Goal: Task Accomplishment & Management: Complete application form

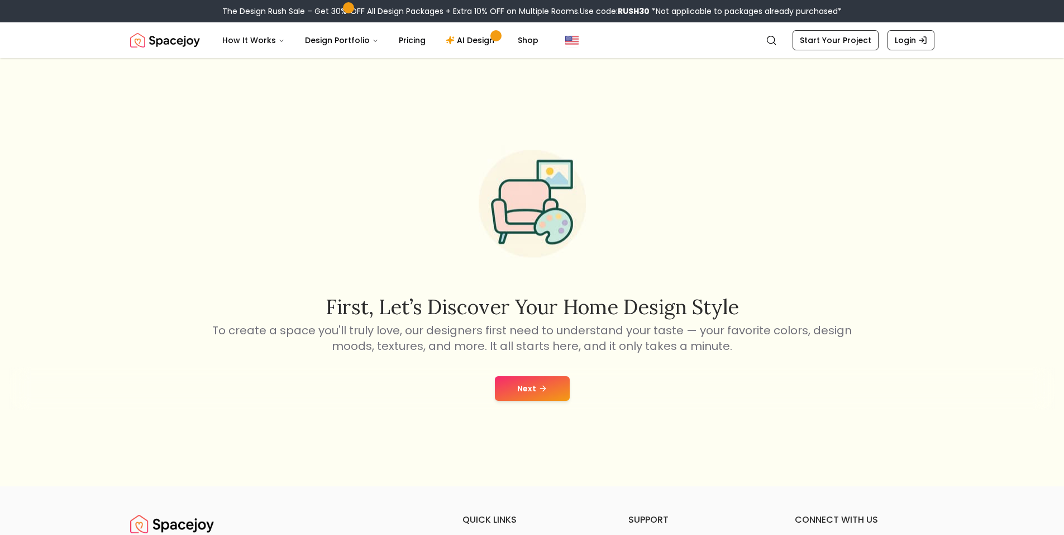
click at [522, 392] on button "Next" at bounding box center [532, 388] width 75 height 25
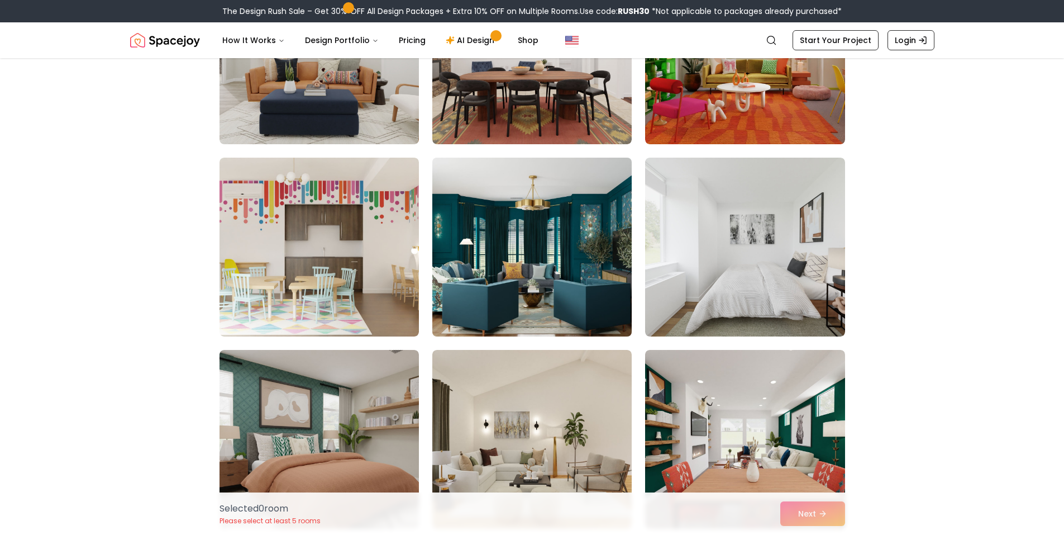
scroll to position [447, 0]
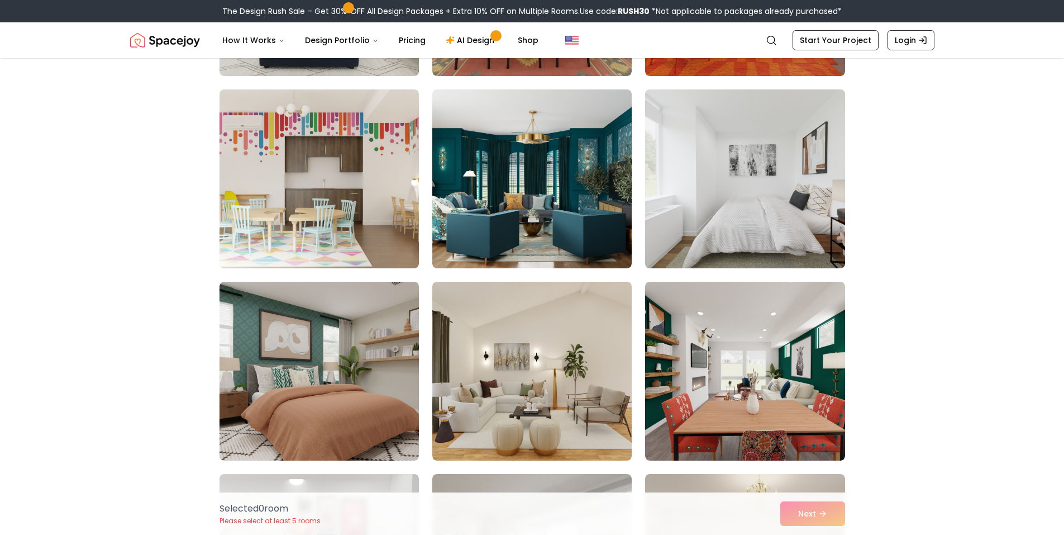
click at [706, 174] on img at bounding box center [745, 179] width 210 height 188
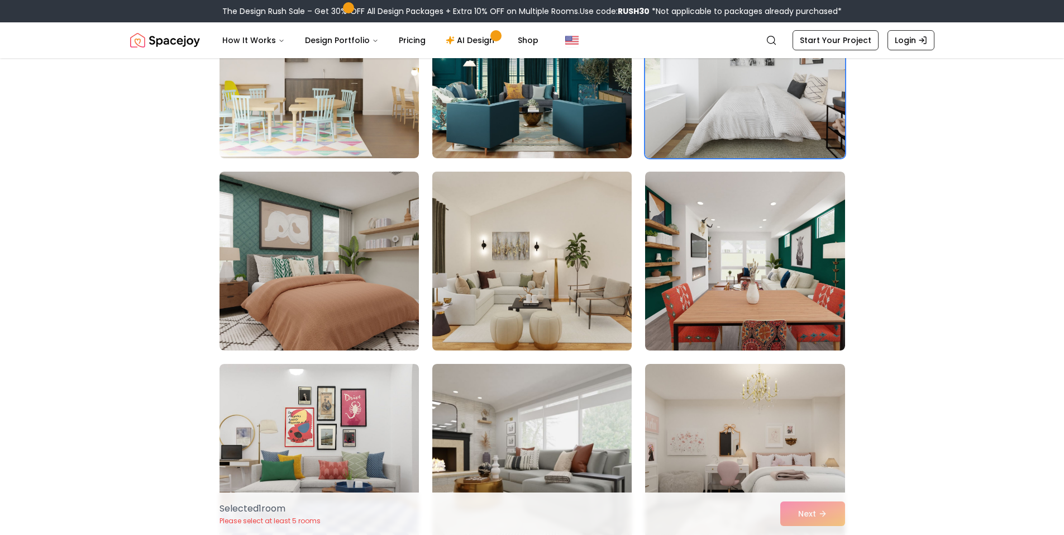
scroll to position [559, 0]
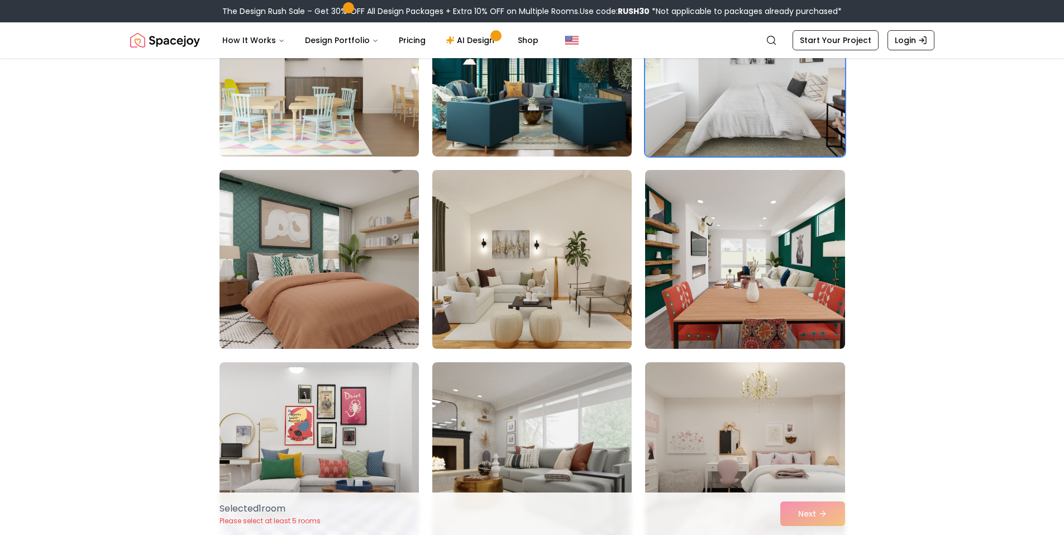
click at [525, 254] on img at bounding box center [532, 259] width 210 height 188
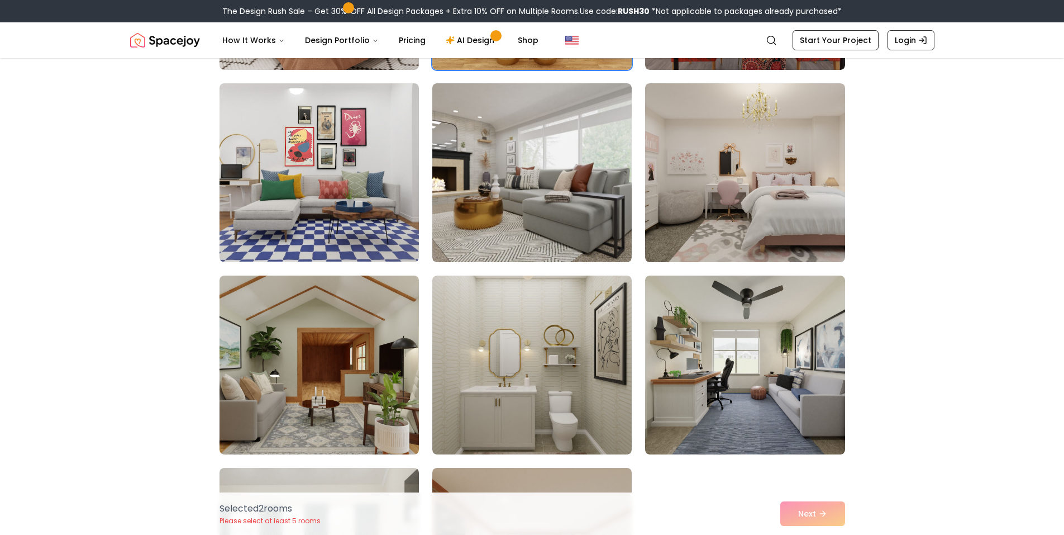
scroll to position [838, 0]
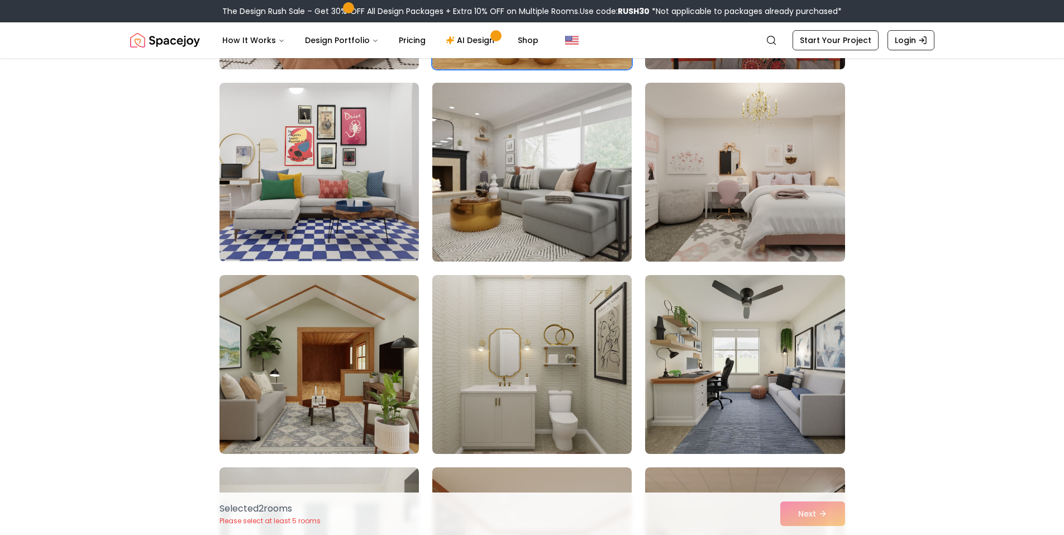
click at [494, 160] on img at bounding box center [532, 172] width 210 height 188
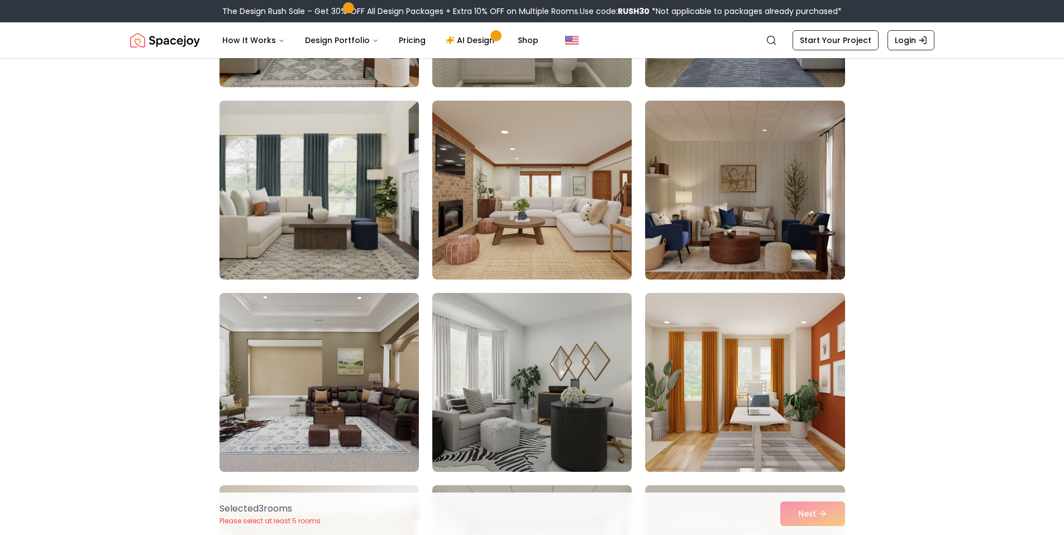
scroll to position [1229, 0]
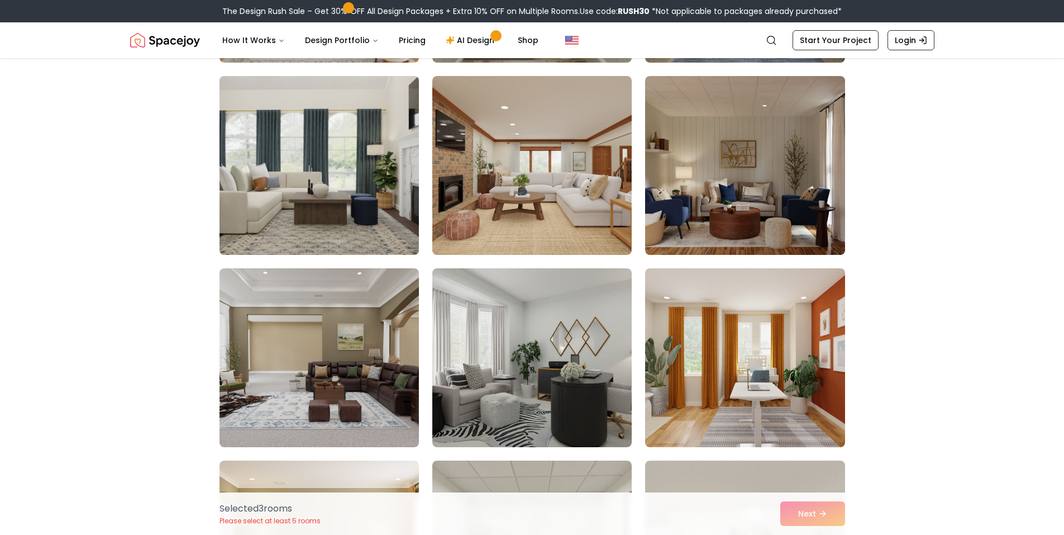
click at [356, 194] on img at bounding box center [320, 166] width 210 height 188
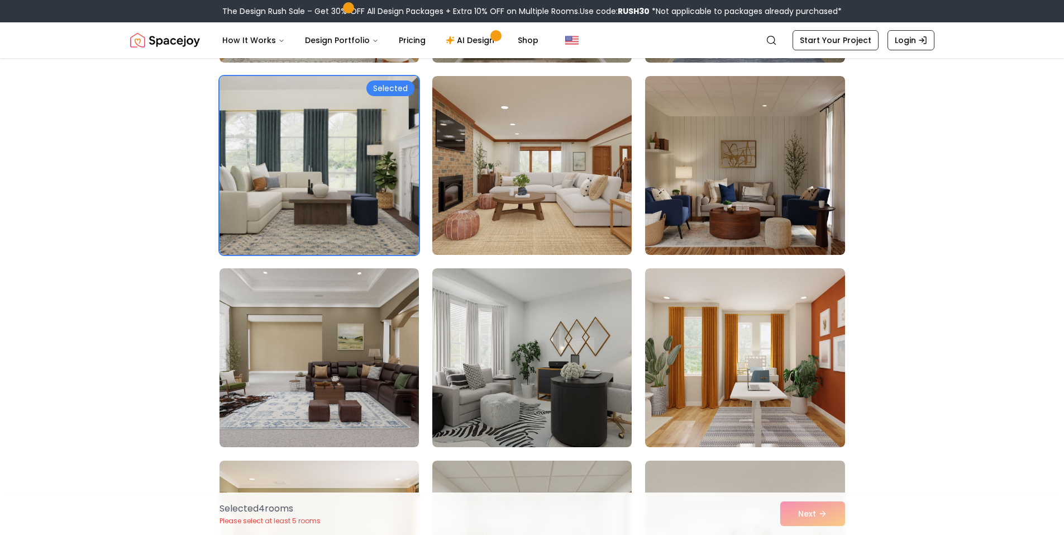
click at [357, 193] on img at bounding box center [320, 166] width 210 height 188
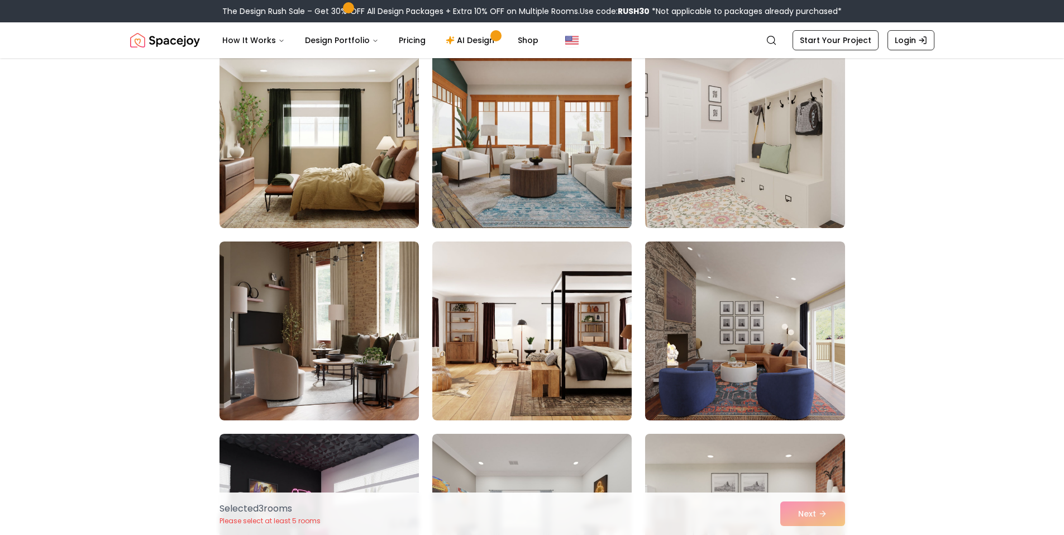
scroll to position [2961, 0]
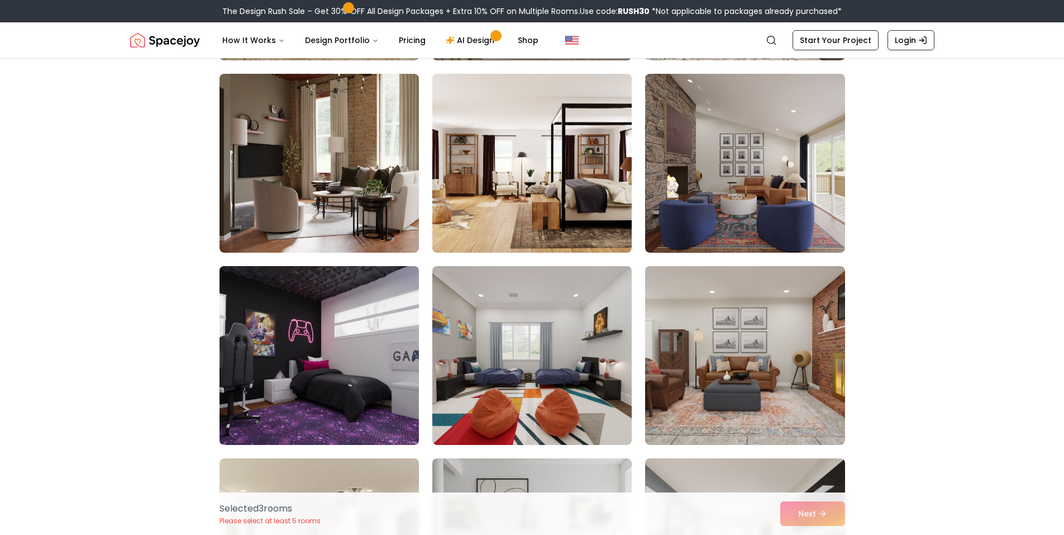
click at [395, 398] on img at bounding box center [320, 355] width 210 height 188
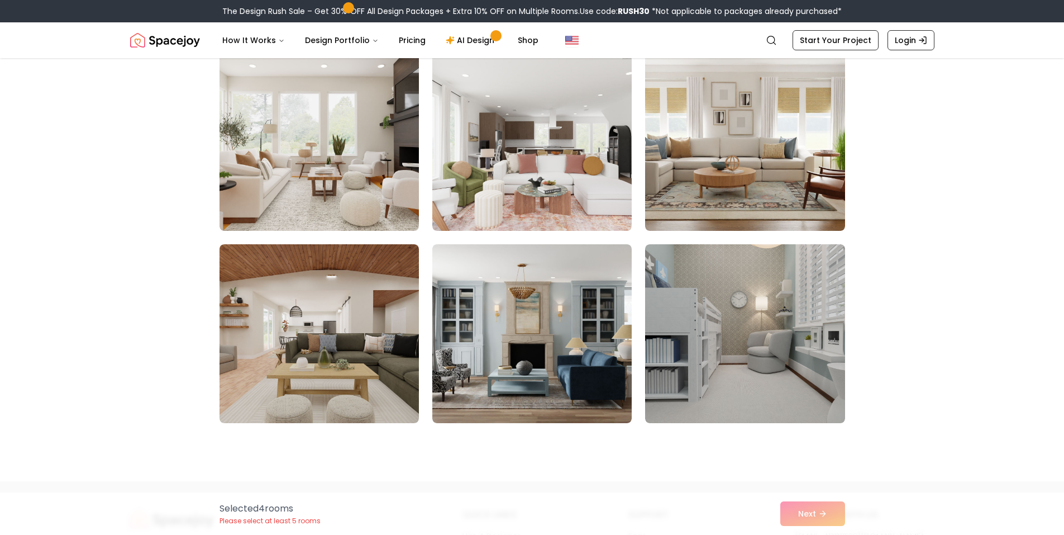
scroll to position [3631, 0]
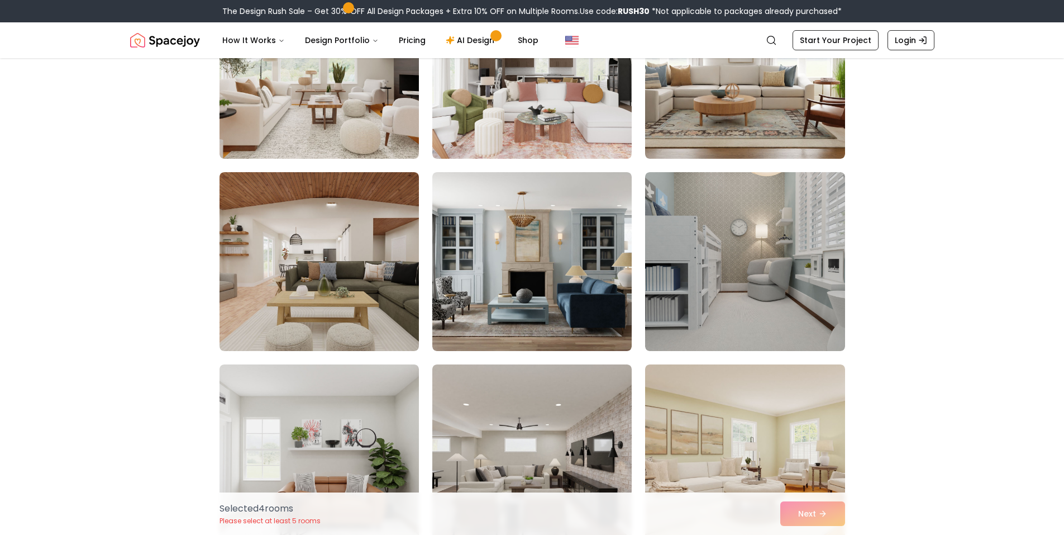
click at [834, 512] on div "Selected 4 room s Please select at least 5 rooms Next" at bounding box center [533, 513] width 644 height 42
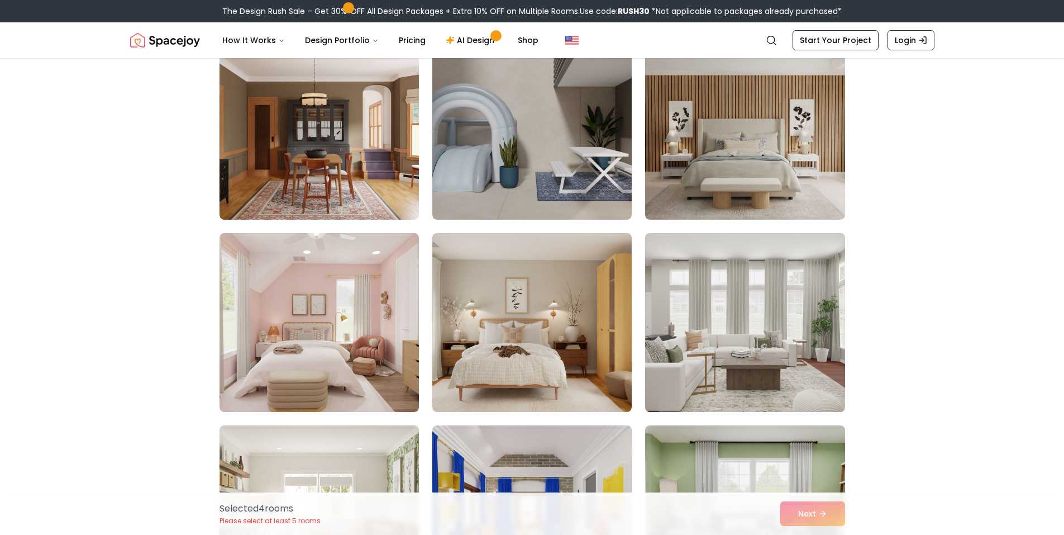
scroll to position [5866, 0]
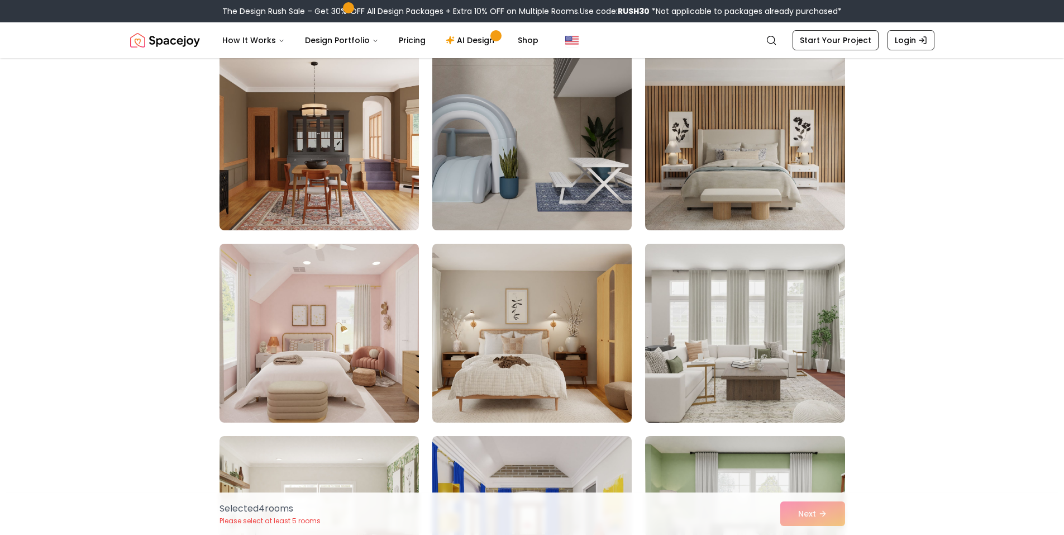
click at [812, 310] on img at bounding box center [745, 333] width 210 height 188
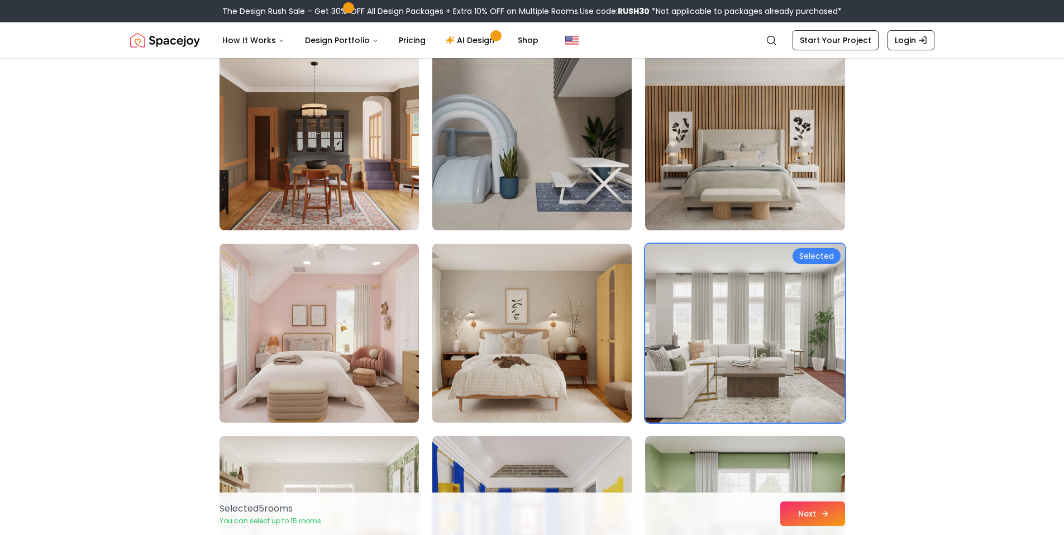
click at [816, 512] on button "Next" at bounding box center [812, 513] width 65 height 25
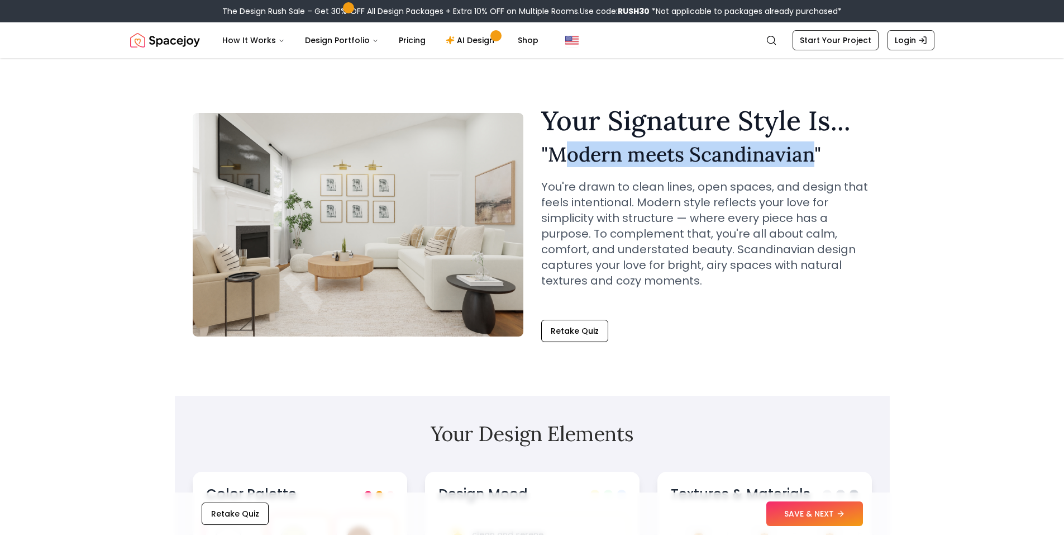
drag, startPoint x: 558, startPoint y: 148, endPoint x: 810, endPoint y: 159, distance: 251.6
click at [810, 159] on h2 "" Modern meets Scandinavian "" at bounding box center [706, 154] width 331 height 22
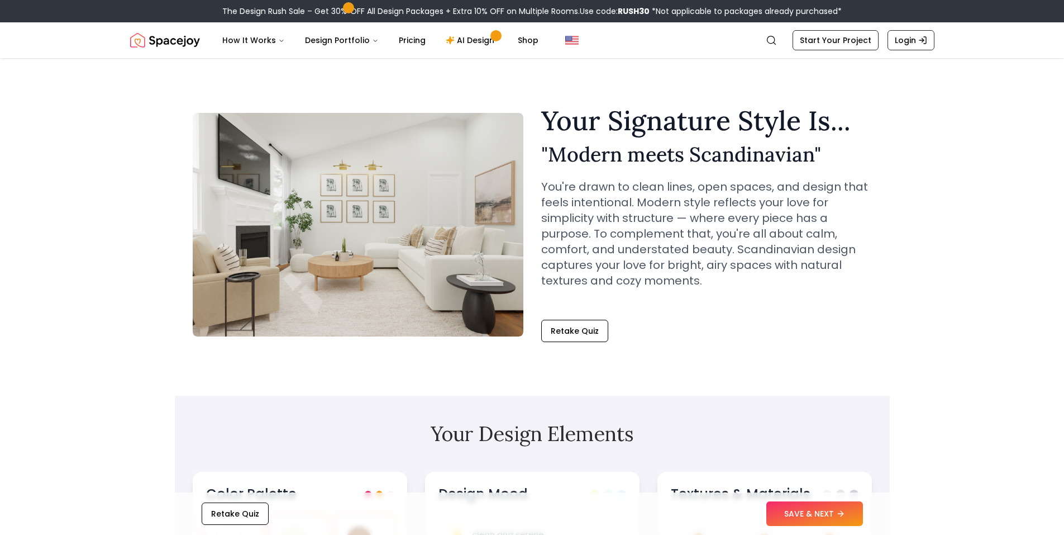
click at [828, 159] on h2 "" Modern meets Scandinavian "" at bounding box center [706, 154] width 331 height 22
click at [795, 157] on h2 "" Modern meets Scandinavian "" at bounding box center [706, 154] width 331 height 22
click at [755, 215] on p "You're drawn to clean lines, open spaces, and design that feels intentional. Mo…" at bounding box center [706, 234] width 331 height 110
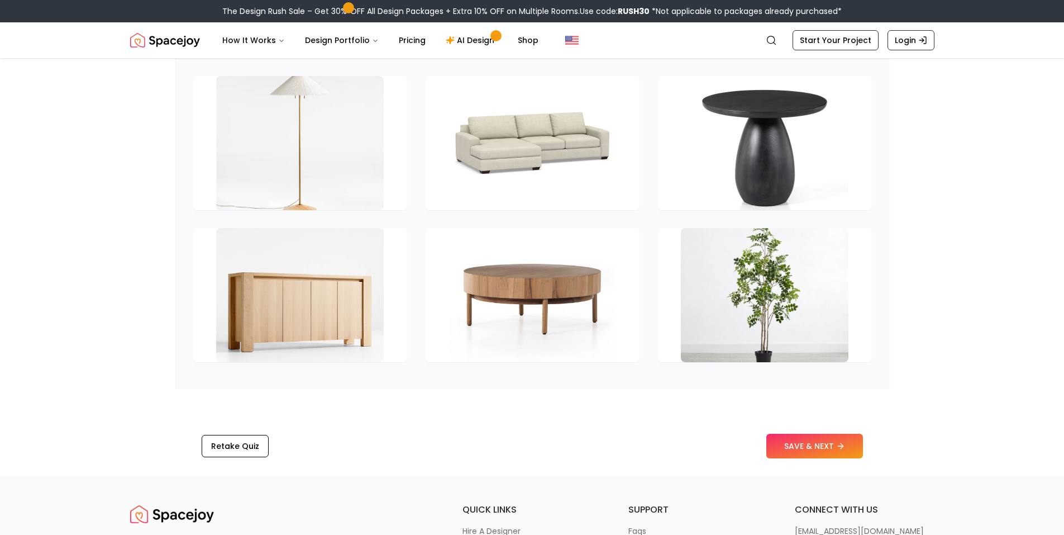
scroll to position [1620, 0]
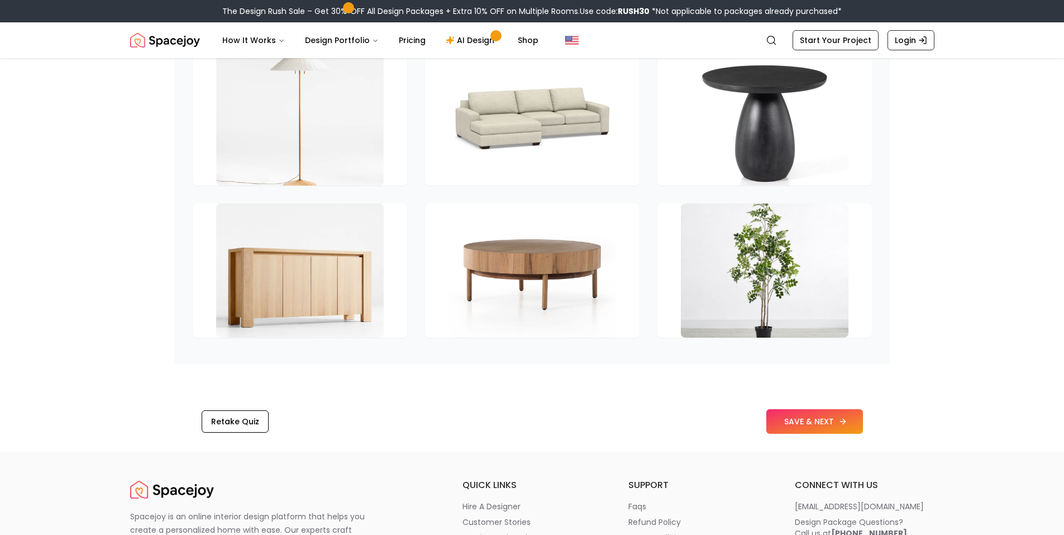
click at [793, 413] on button "SAVE & NEXT" at bounding box center [815, 421] width 97 height 25
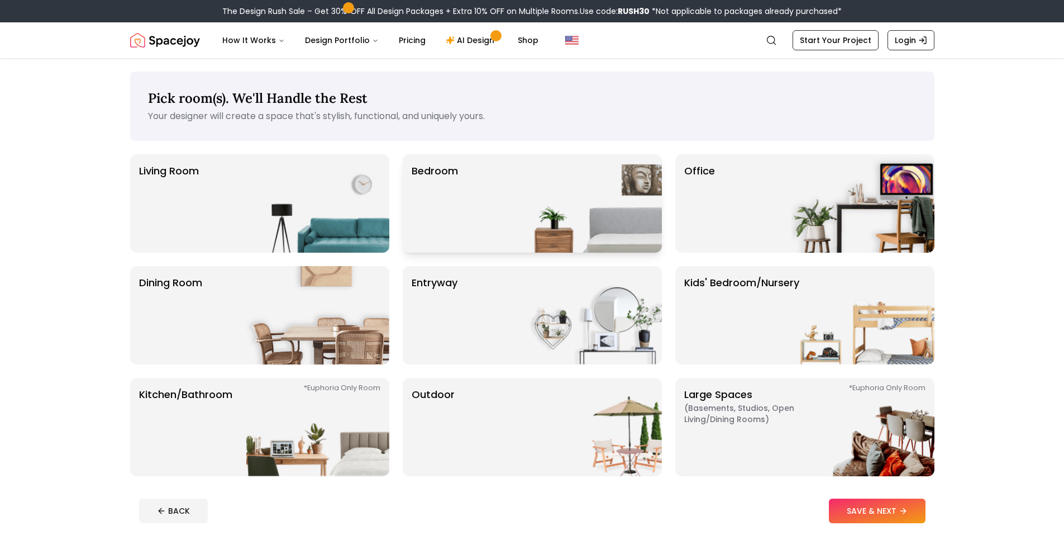
click at [588, 201] on img at bounding box center [590, 203] width 143 height 98
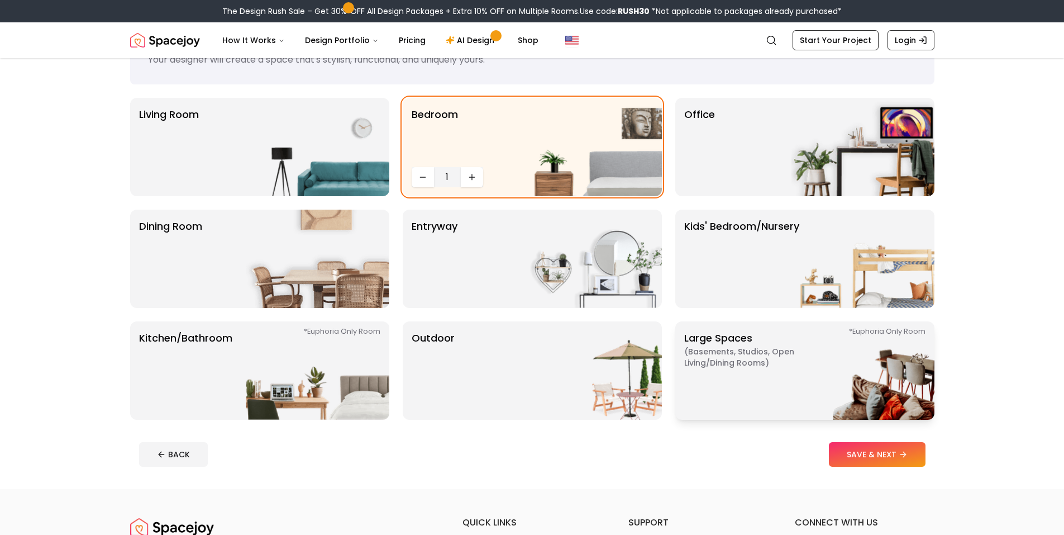
scroll to position [56, 0]
click at [859, 447] on button "SAVE & NEXT" at bounding box center [877, 454] width 97 height 25
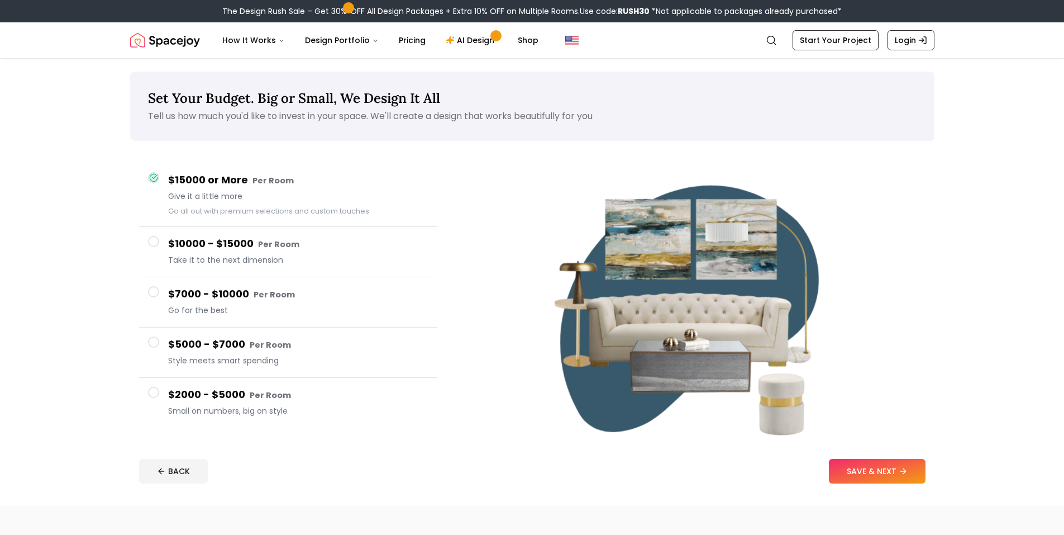
click at [284, 294] on small "Per Room" at bounding box center [274, 294] width 41 height 11
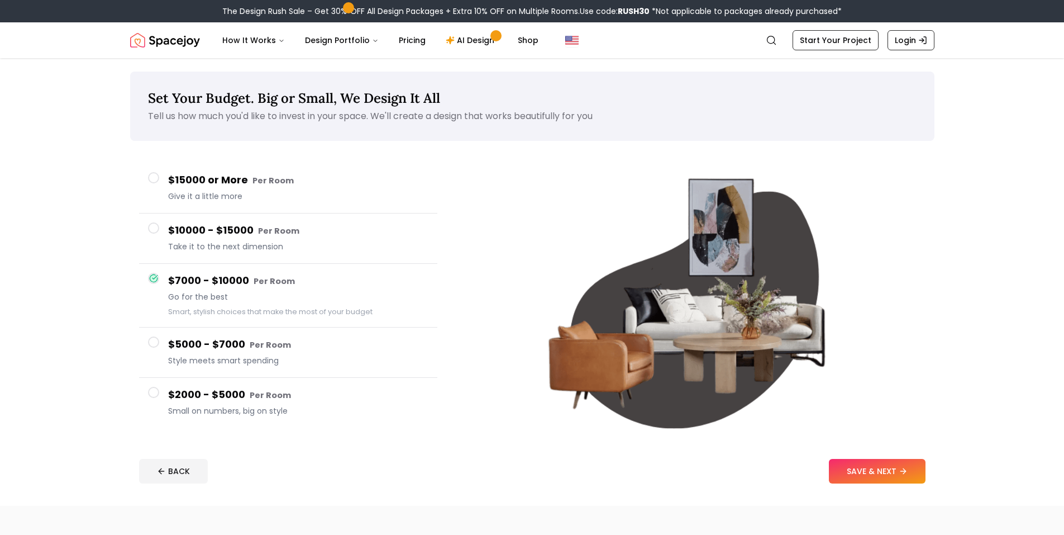
click at [225, 252] on div "$10000 - $15000 Per Room Take it to the next dimension" at bounding box center [298, 238] width 260 height 32
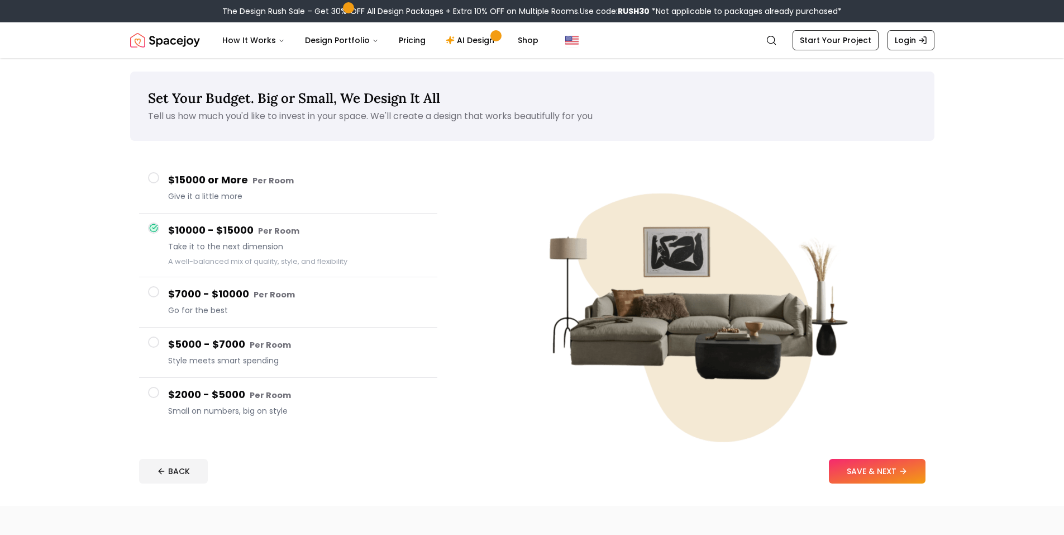
click at [230, 304] on span "Go for the best" at bounding box center [298, 309] width 260 height 11
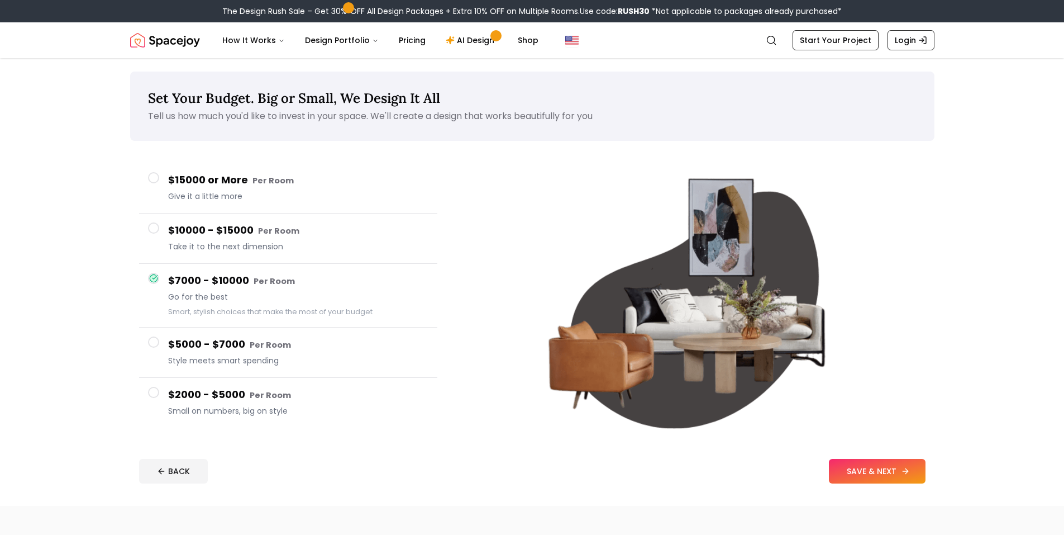
click at [857, 459] on button "SAVE & NEXT" at bounding box center [877, 471] width 97 height 25
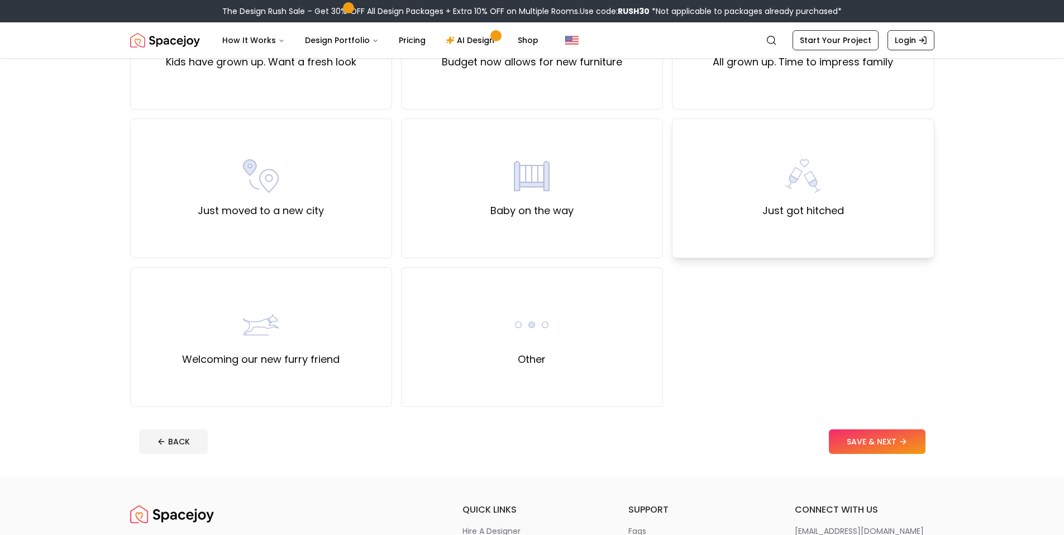
scroll to position [335, 0]
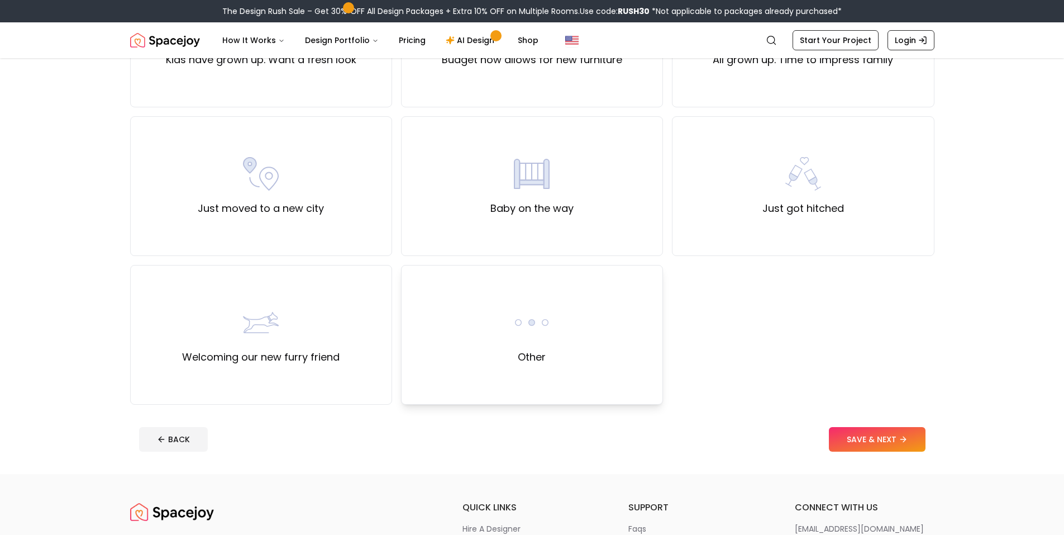
click at [622, 334] on div "Other" at bounding box center [532, 335] width 262 height 140
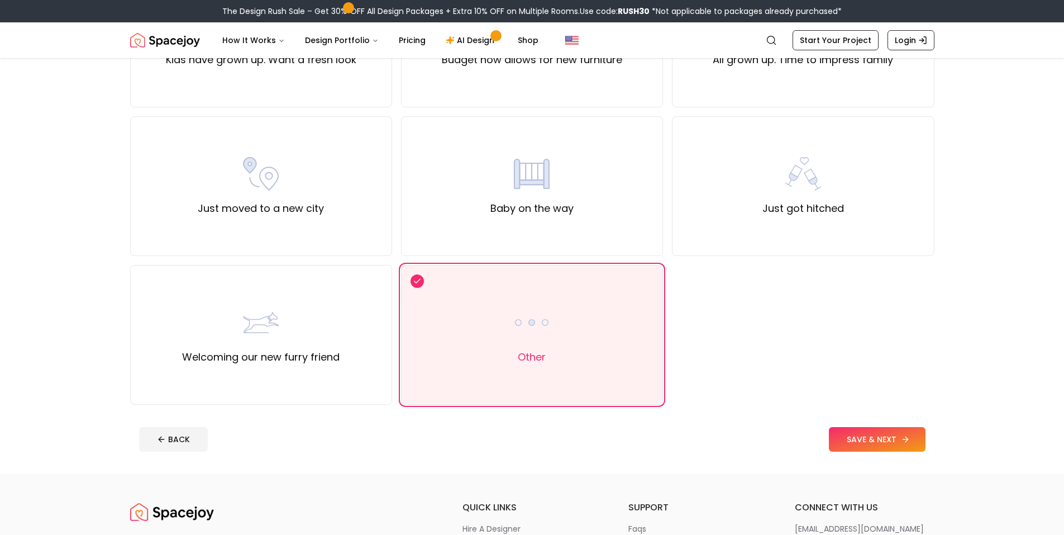
click at [854, 439] on button "SAVE & NEXT" at bounding box center [877, 439] width 97 height 25
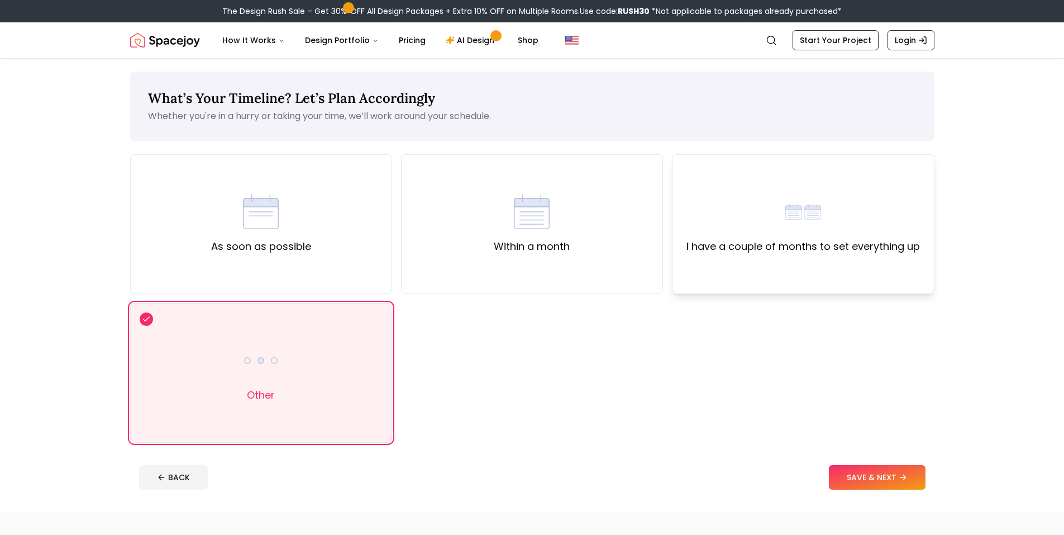
click at [887, 278] on div "I have a couple of months to set everything up" at bounding box center [803, 224] width 262 height 140
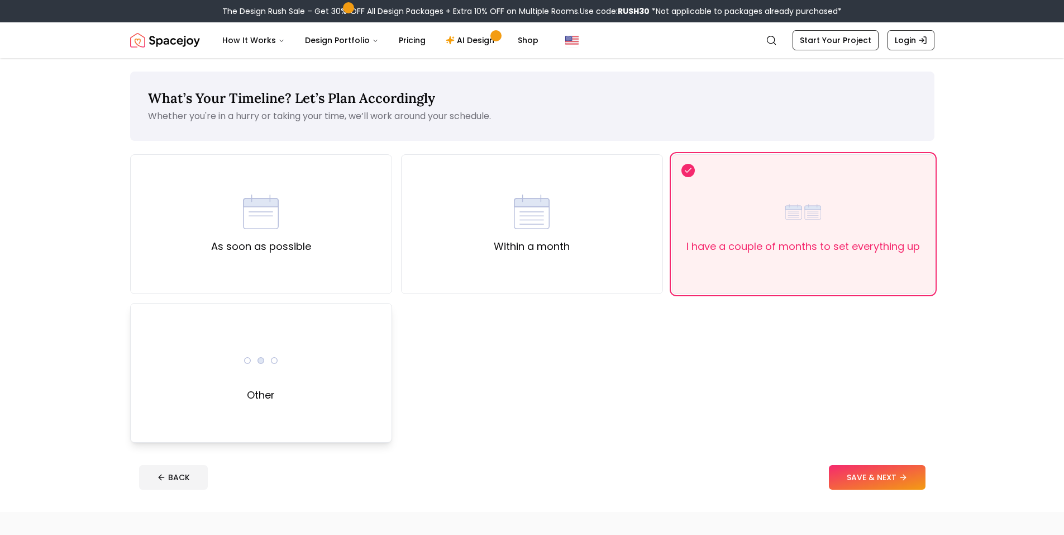
click at [248, 364] on img at bounding box center [261, 360] width 36 height 36
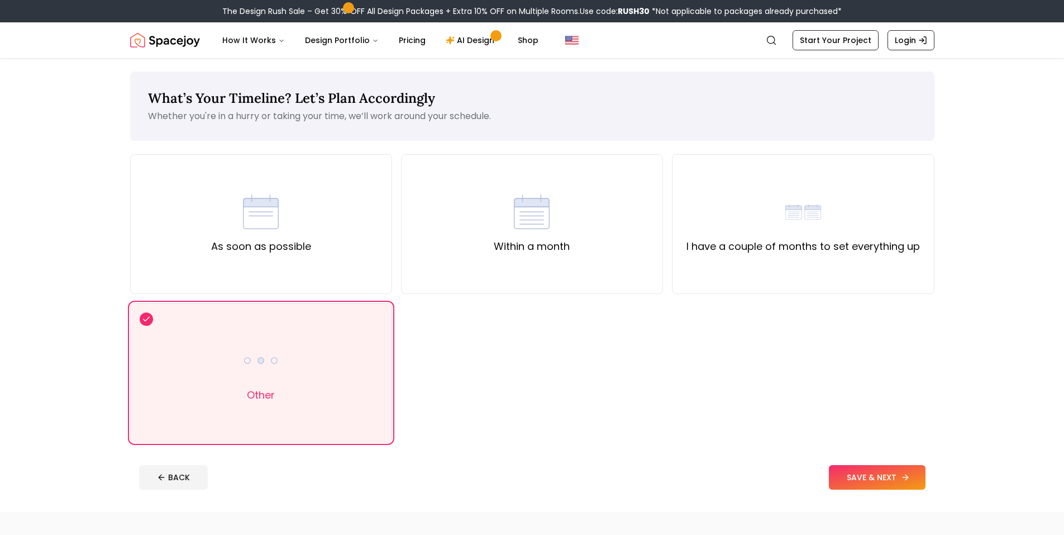
click at [866, 475] on button "SAVE & NEXT" at bounding box center [877, 477] width 97 height 25
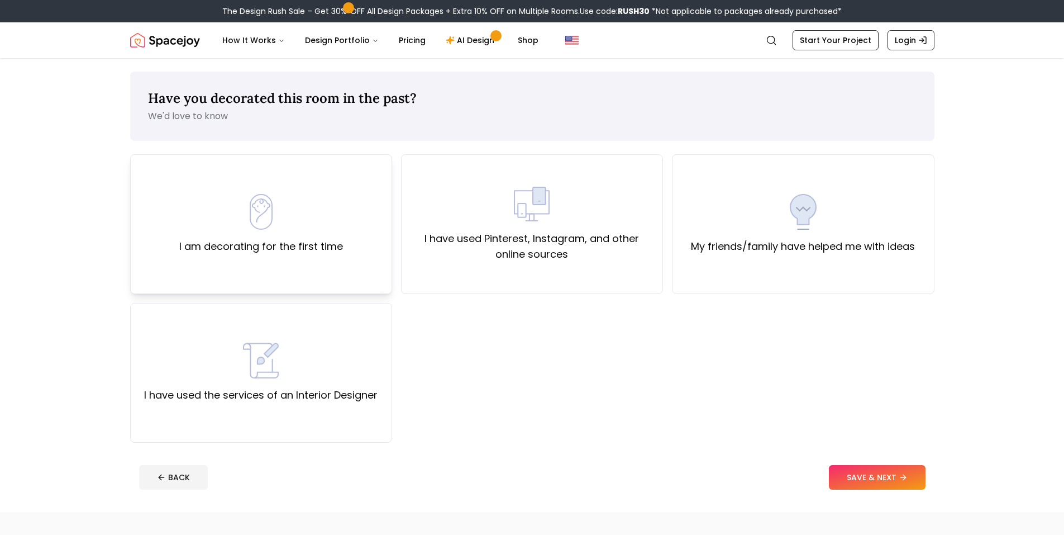
click at [321, 259] on div "I am decorating for the first time" at bounding box center [261, 224] width 262 height 140
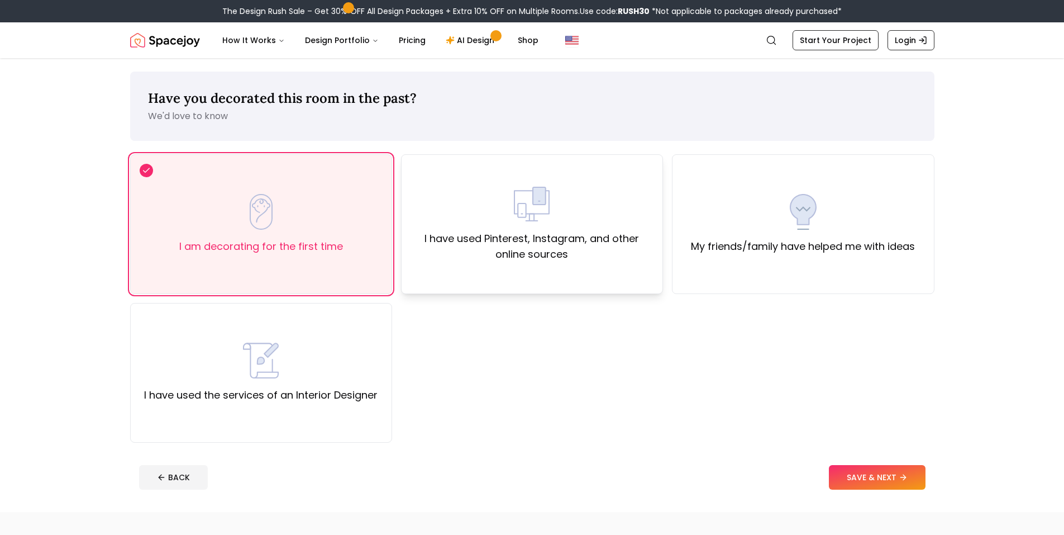
click at [529, 266] on div "I have used Pinterest, Instagram, and other online sources" at bounding box center [532, 224] width 262 height 140
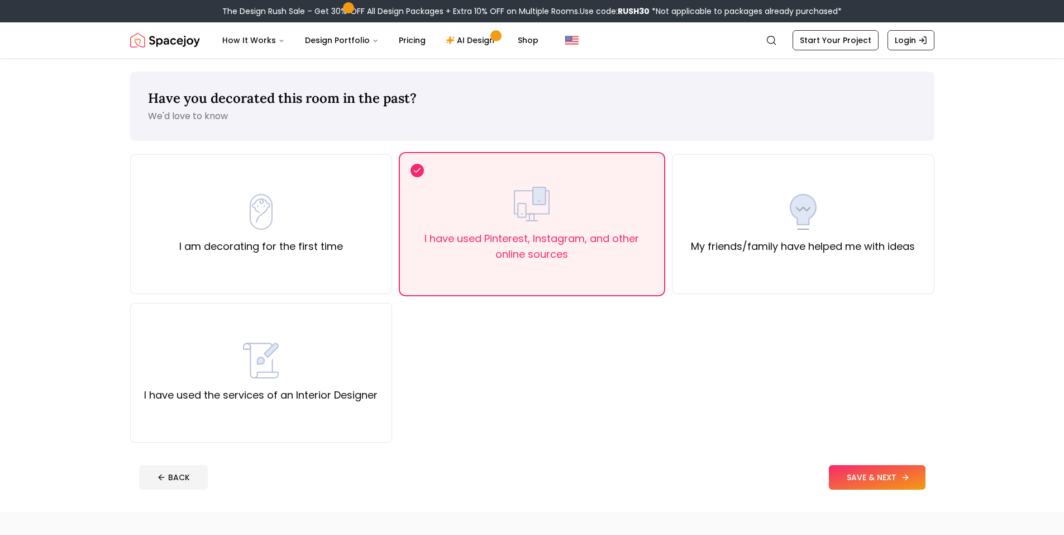
click at [878, 488] on button "SAVE & NEXT" at bounding box center [877, 477] width 97 height 25
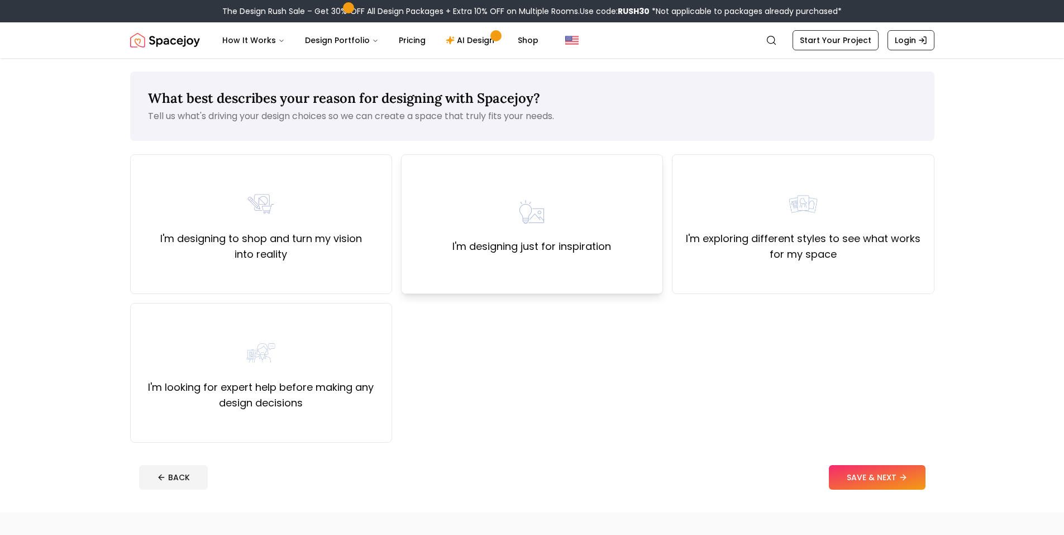
click at [553, 278] on div "I'm designing just for inspiration" at bounding box center [532, 224] width 262 height 140
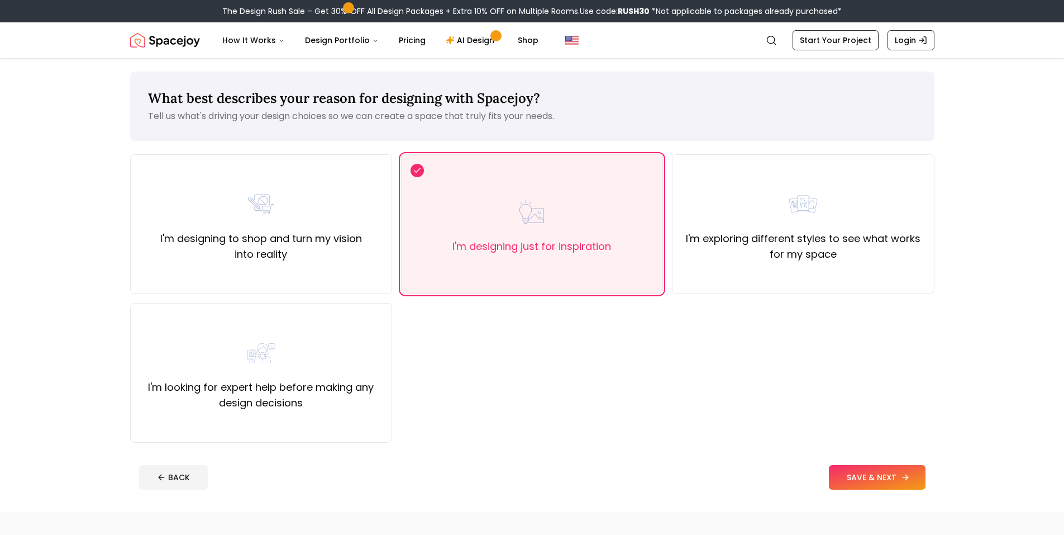
click at [877, 479] on button "SAVE & NEXT" at bounding box center [877, 477] width 97 height 25
